Goal: Information Seeking & Learning: Learn about a topic

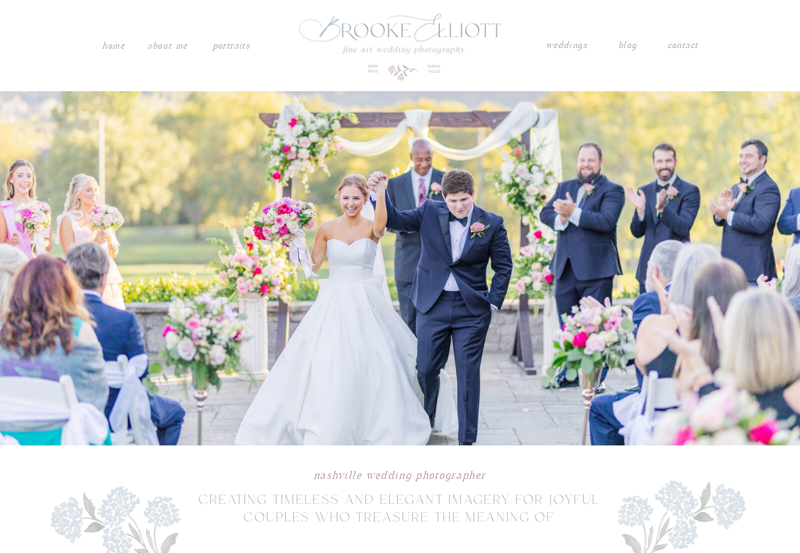
click at [244, 47] on nav "PORTRAITS" at bounding box center [231, 44] width 41 height 12
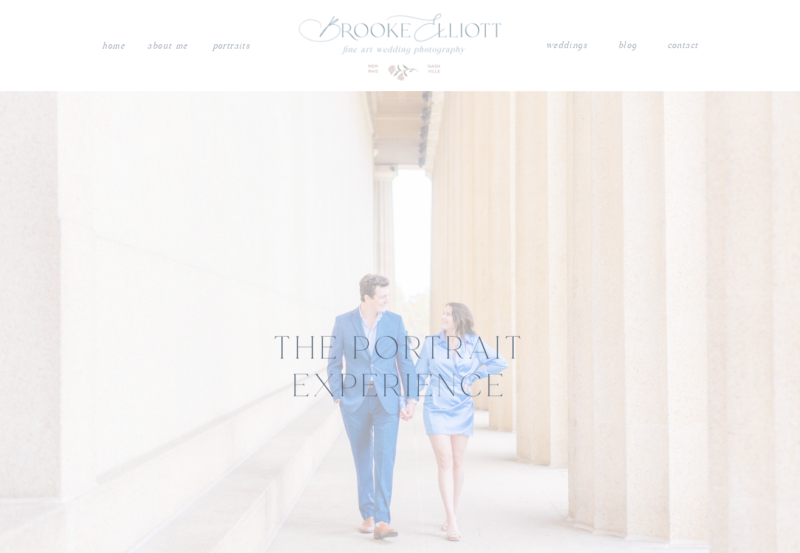
click at [566, 46] on nav "weddings" at bounding box center [566, 46] width 43 height 16
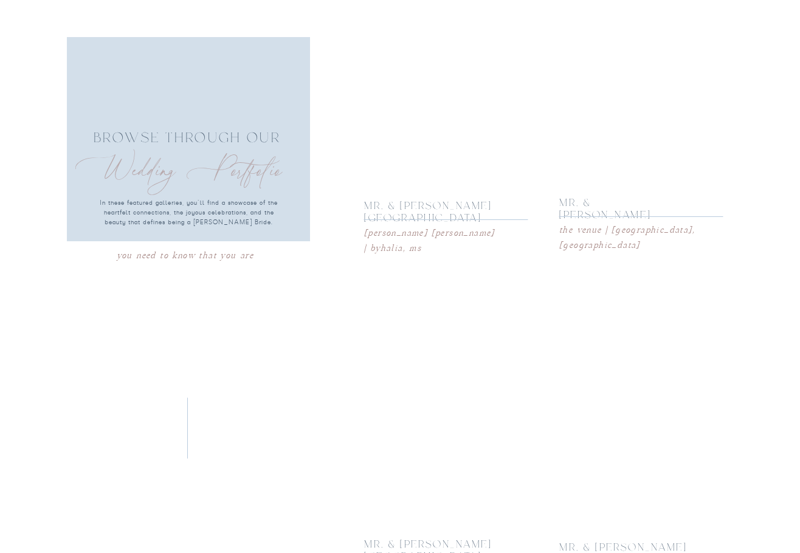
scroll to position [2188, 0]
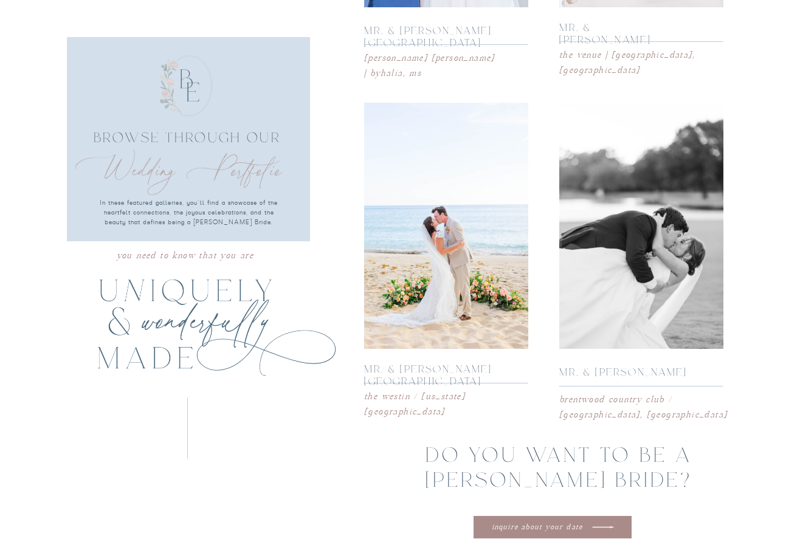
click at [641, 300] on div at bounding box center [641, 226] width 164 height 246
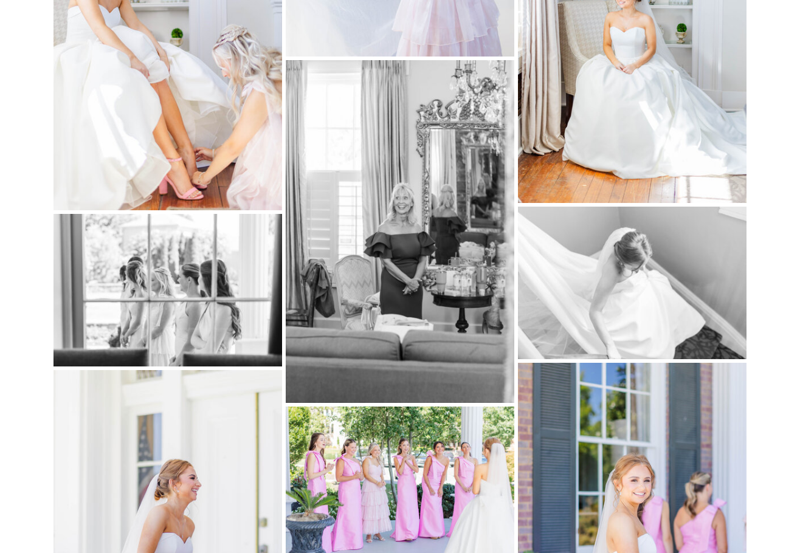
scroll to position [0, 0]
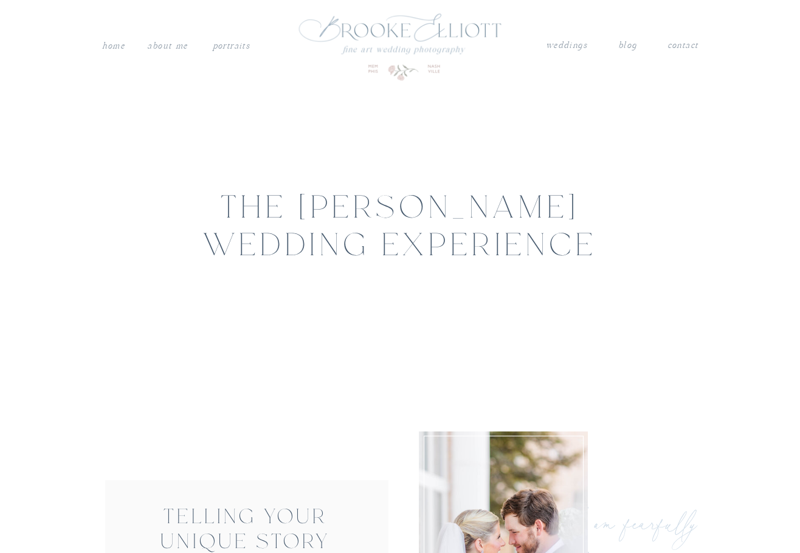
click at [557, 48] on nav "weddings" at bounding box center [566, 46] width 43 height 16
click at [561, 46] on nav "weddings" at bounding box center [566, 46] width 43 height 16
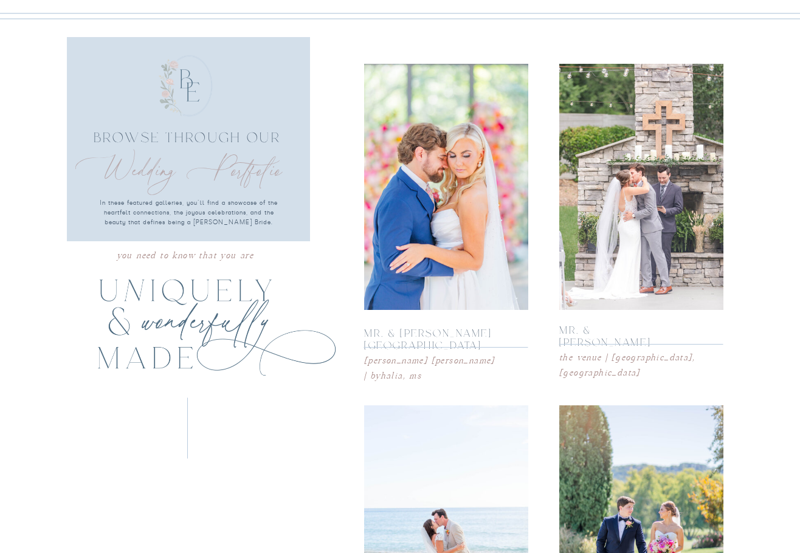
scroll to position [1945, 0]
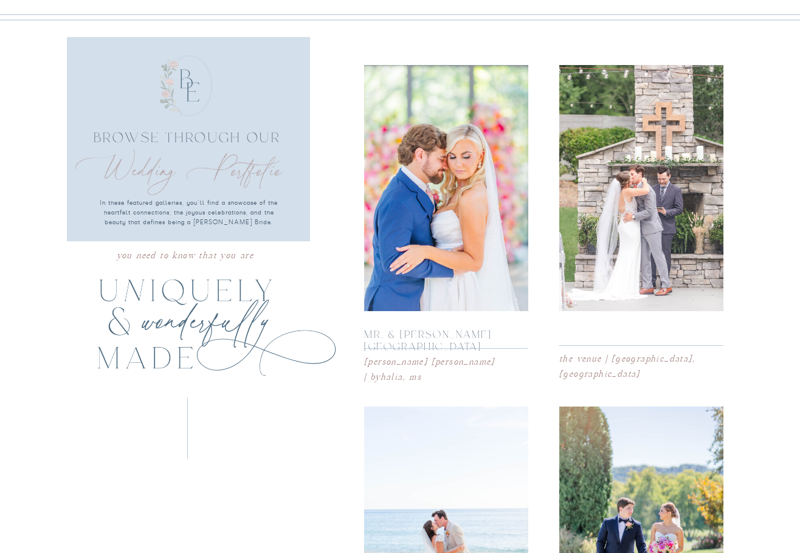
click at [621, 333] on p "mr. & [PERSON_NAME]" at bounding box center [619, 332] width 120 height 13
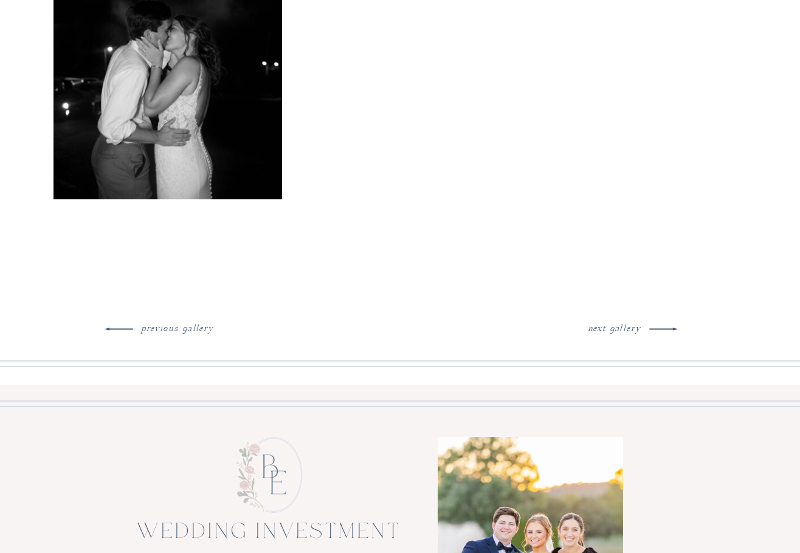
scroll to position [2929, 0]
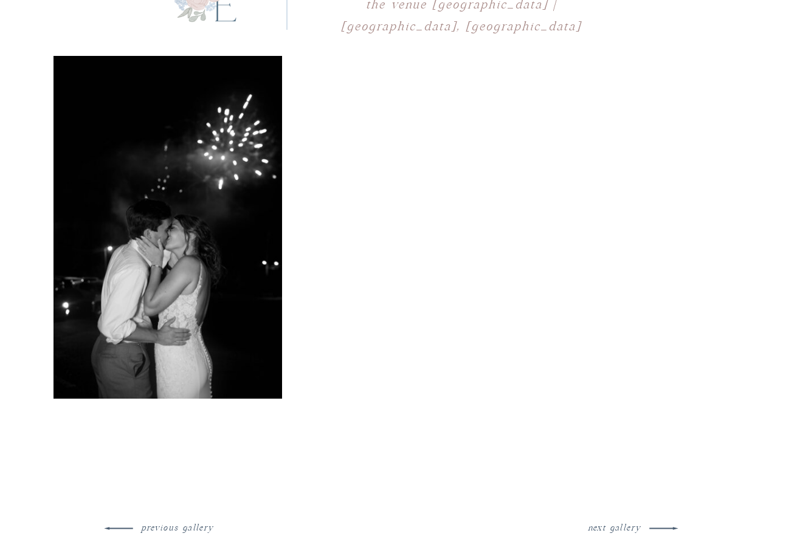
click at [633, 523] on h3 "next gallery" at bounding box center [613, 526] width 69 height 12
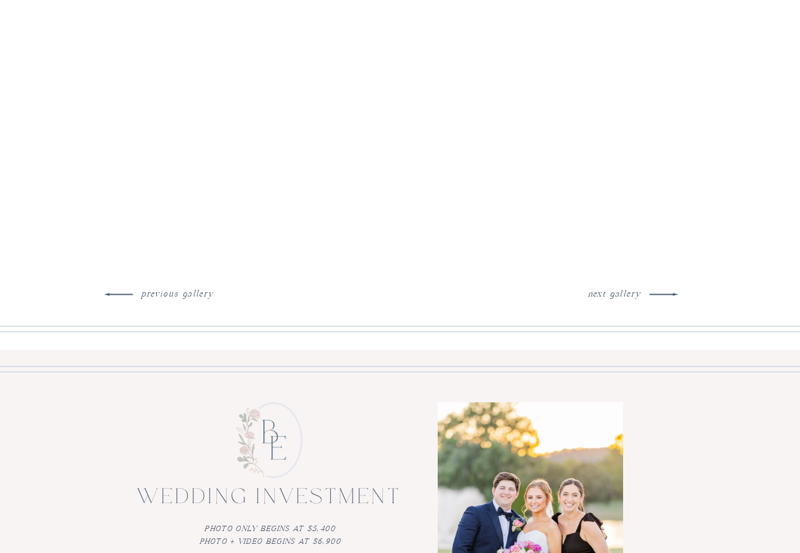
scroll to position [8338, 0]
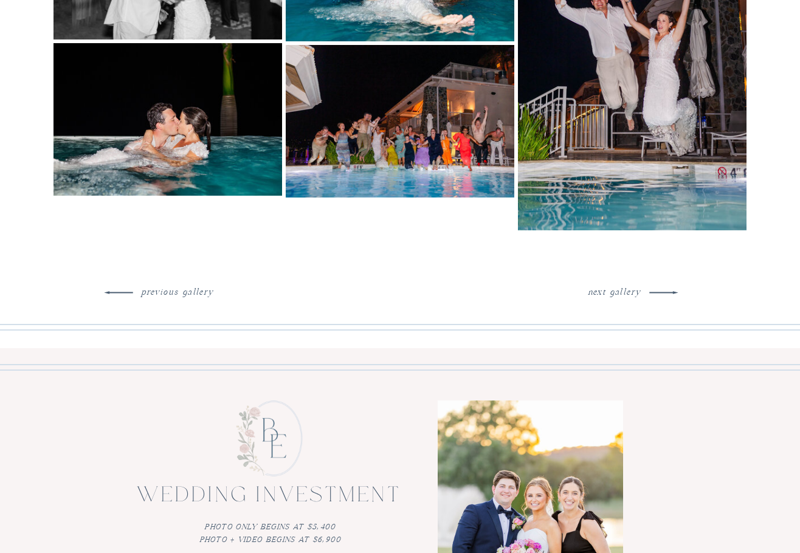
click at [620, 290] on h3 "next gallery" at bounding box center [613, 290] width 69 height 12
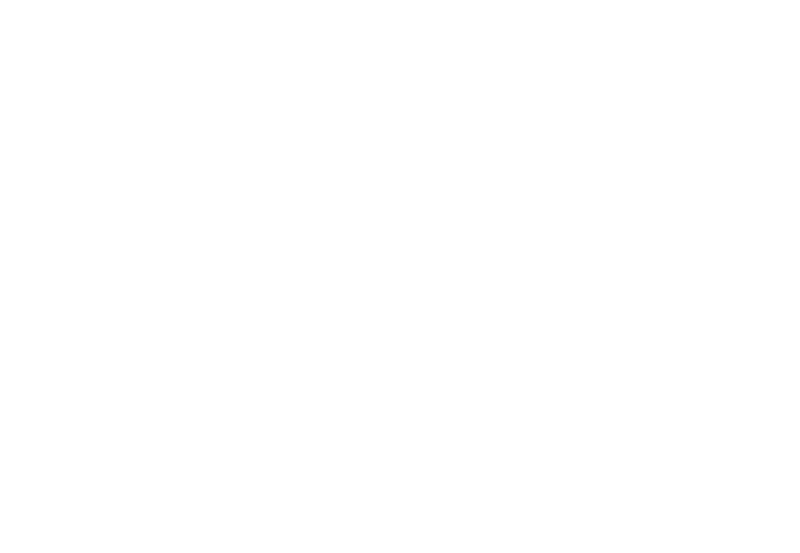
scroll to position [13868, 0]
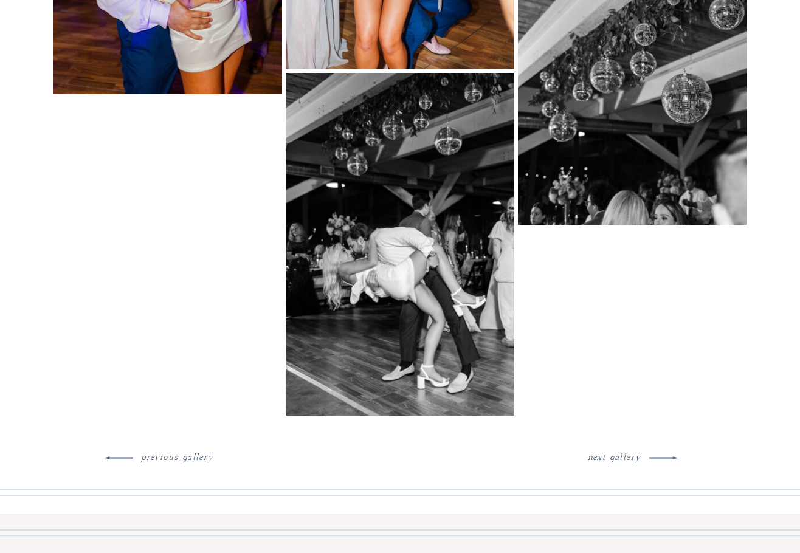
click at [612, 456] on h3 "next gallery" at bounding box center [613, 456] width 69 height 12
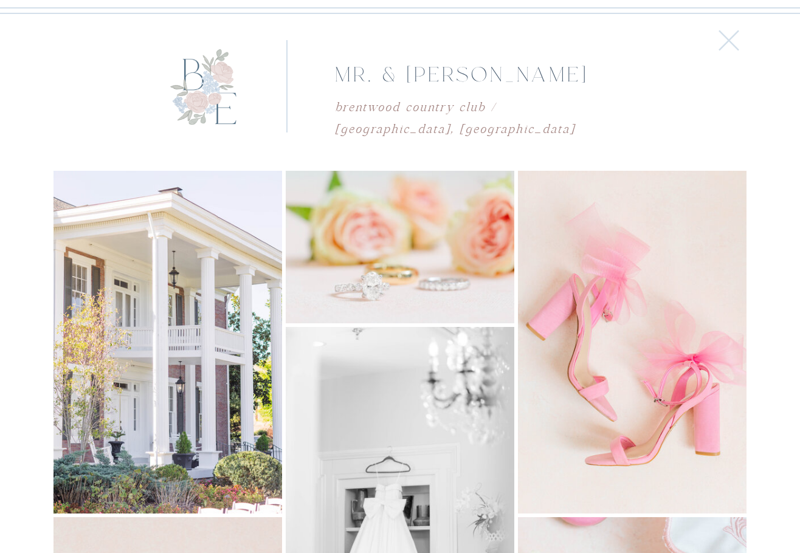
scroll to position [2808, 0]
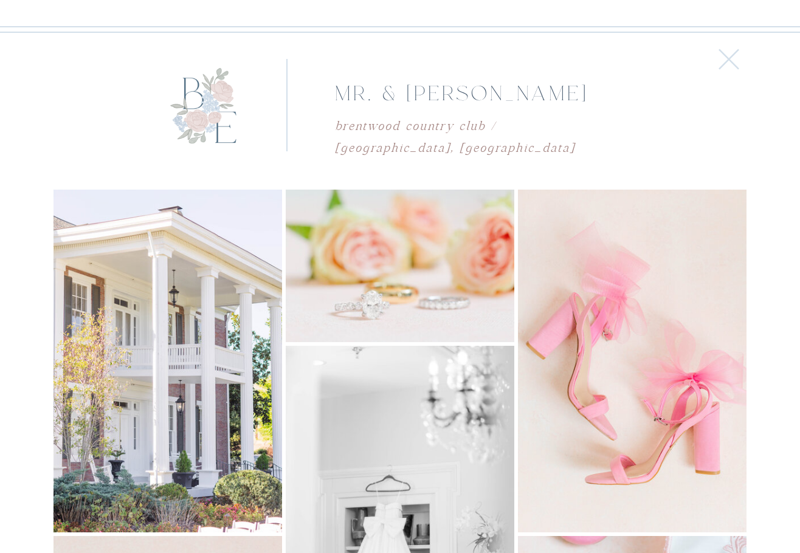
click at [730, 63] on icon at bounding box center [728, 59] width 35 height 36
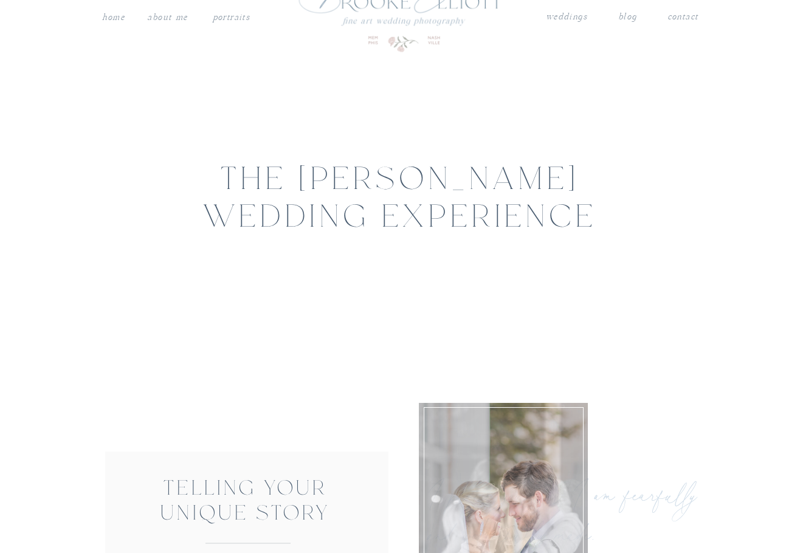
scroll to position [0, 0]
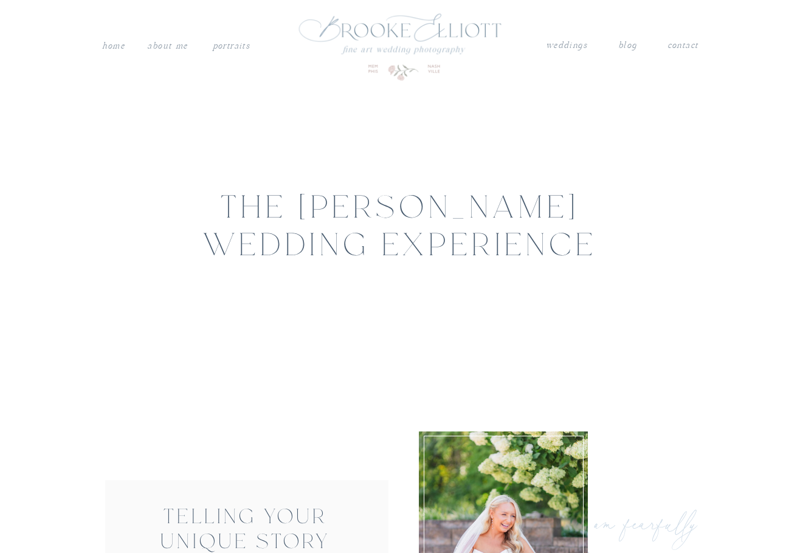
click at [173, 46] on nav "About me" at bounding box center [167, 46] width 43 height 16
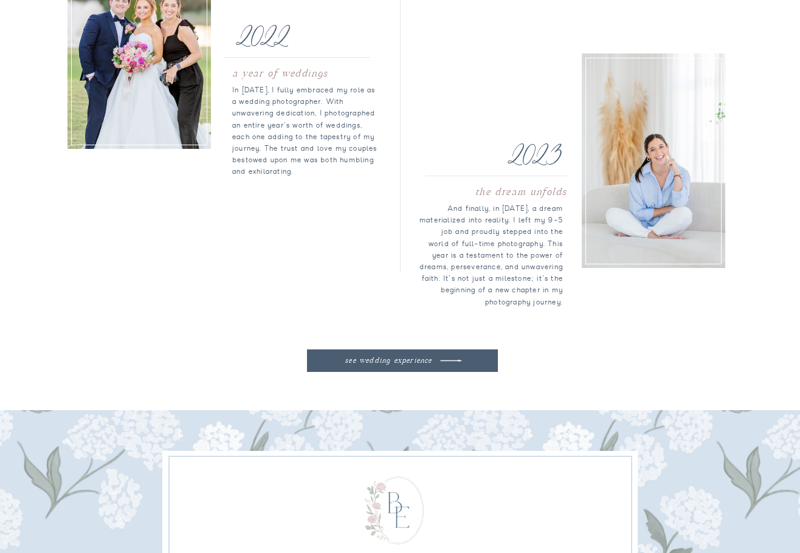
scroll to position [2978, 0]
